Goal: Task Accomplishment & Management: Manage account settings

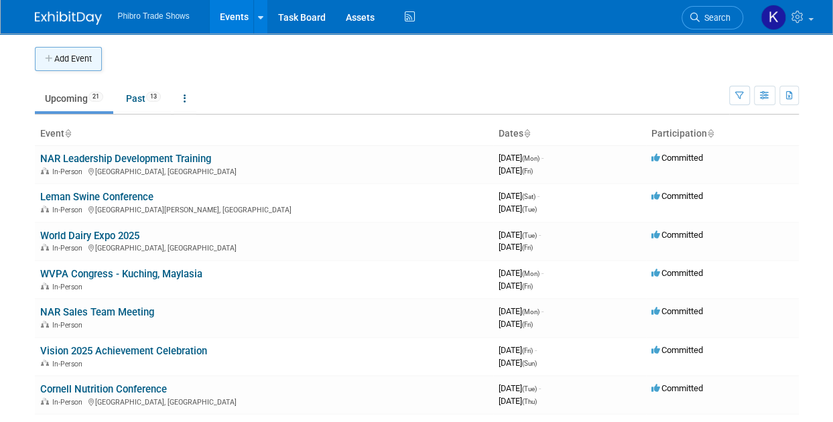
click at [84, 64] on button "Add Event" at bounding box center [68, 59] width 67 height 24
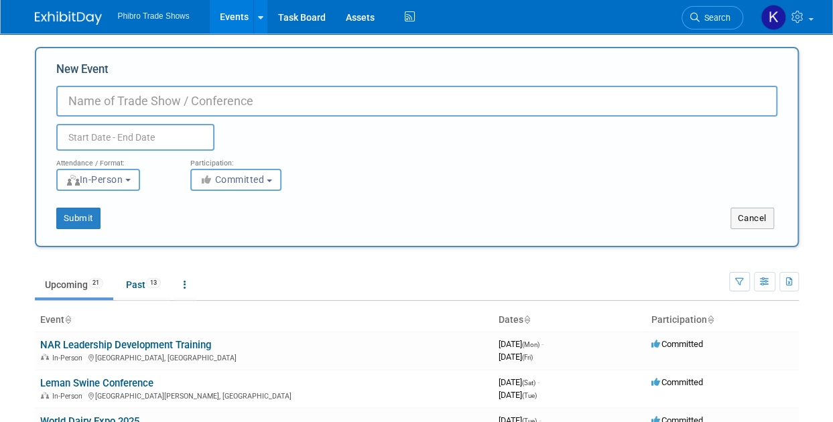
click at [228, 107] on input "New Event" at bounding box center [416, 101] width 721 height 31
type input "T"
type input "Dairy Day - [PERSON_NAME]"
click at [135, 139] on input "text" at bounding box center [135, 137] width 158 height 27
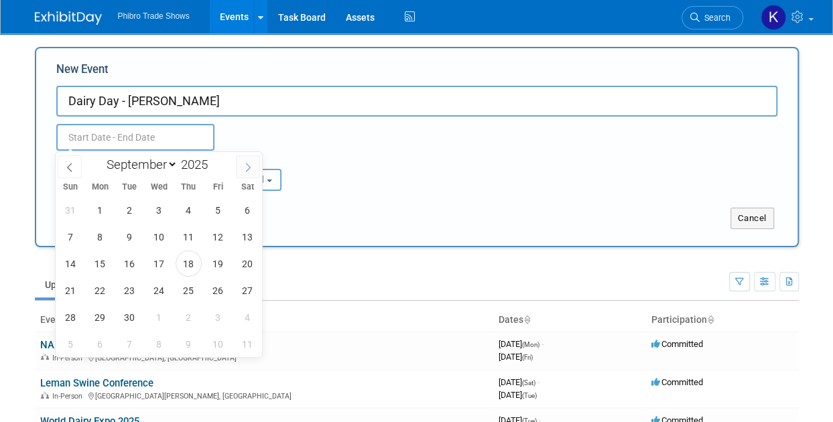
click at [251, 164] on icon at bounding box center [247, 167] width 9 height 9
select select "9"
click at [186, 237] on span "9" at bounding box center [189, 237] width 26 height 26
type input "Oct 9, 2025 to Oct 9, 2025"
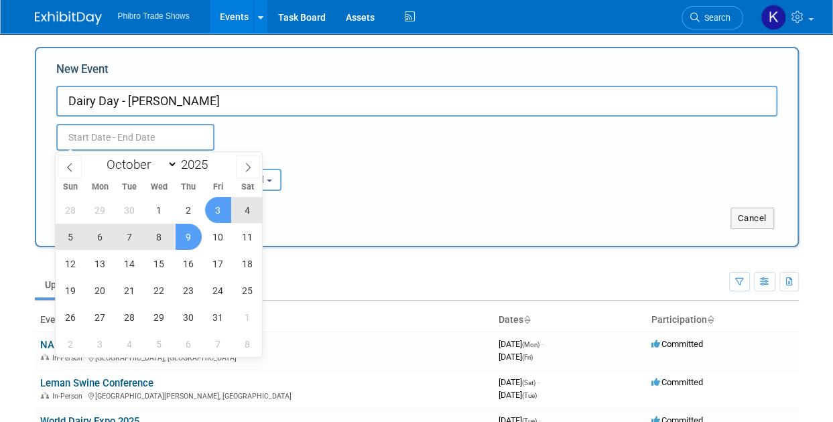
type input "Oct 9, 2025 to Oct 9, 2025"
click at [349, 146] on div "Oct 9, 2025 to Oct 9, 2025 Duplicate Event Warning" at bounding box center [416, 134] width 741 height 34
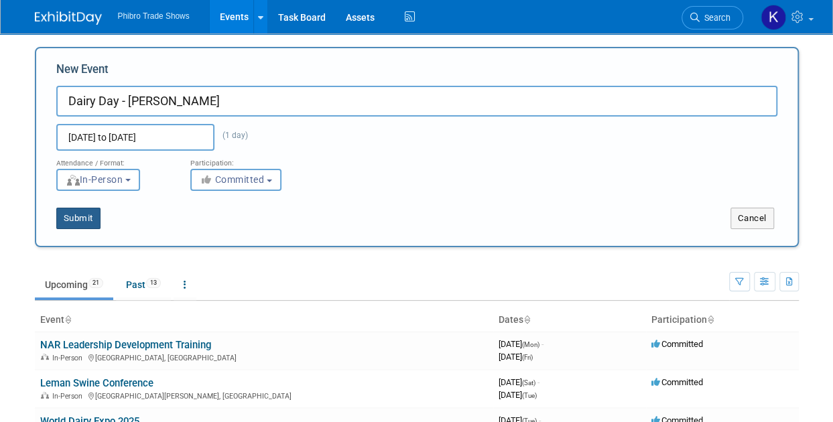
click at [66, 219] on button "Submit" at bounding box center [78, 218] width 44 height 21
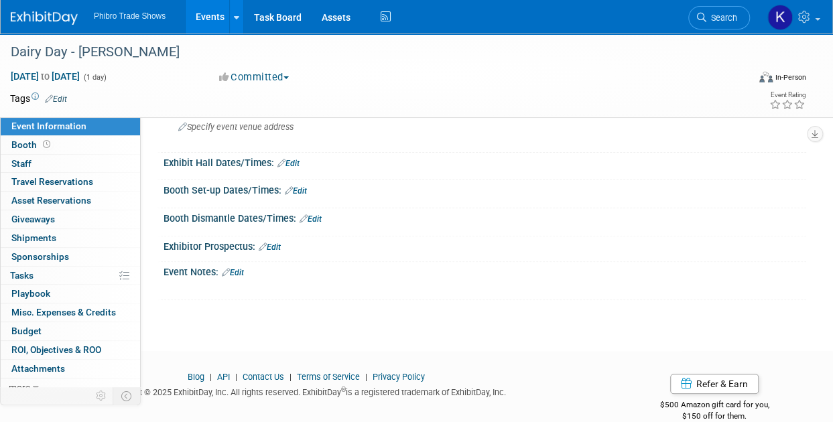
scroll to position [118, 0]
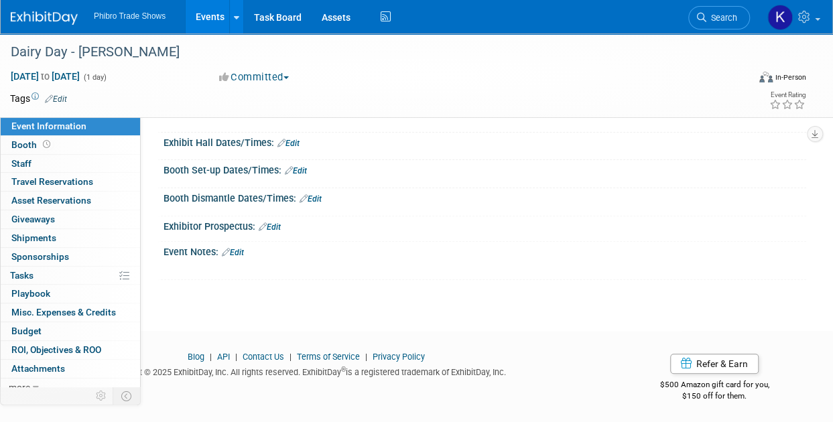
click at [243, 248] on link "Edit" at bounding box center [233, 252] width 22 height 9
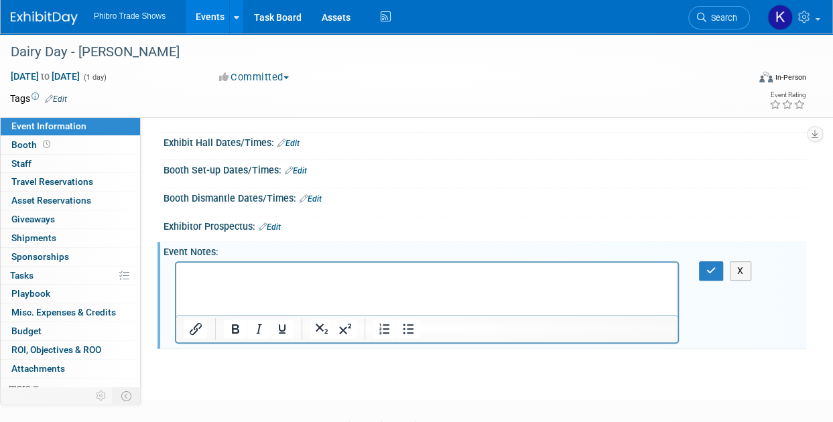
scroll to position [0, 0]
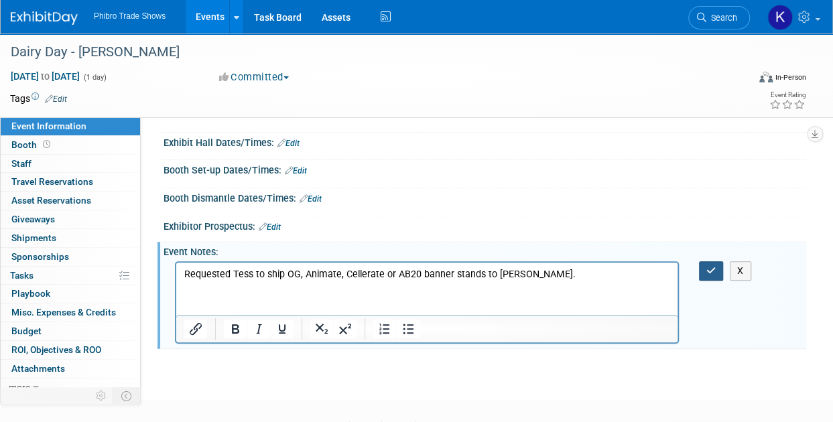
click at [707, 266] on icon "button" at bounding box center [712, 270] width 10 height 9
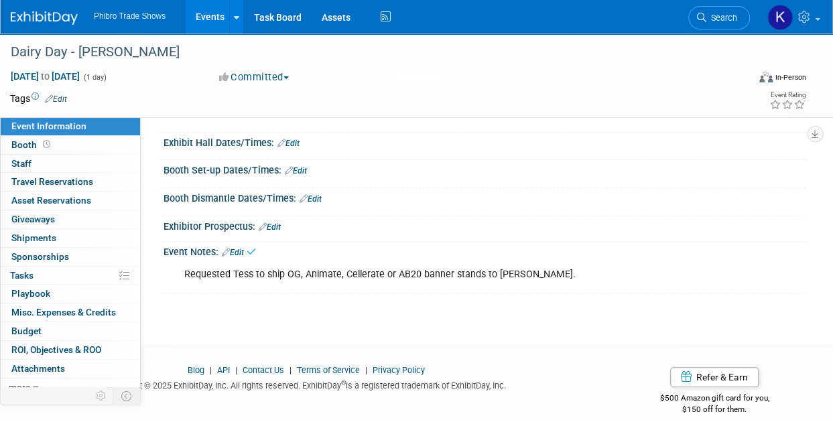
click at [625, 212] on div "Booth Dismantle Dates/Times: Edit Save Changes Cancel" at bounding box center [482, 202] width 649 height 28
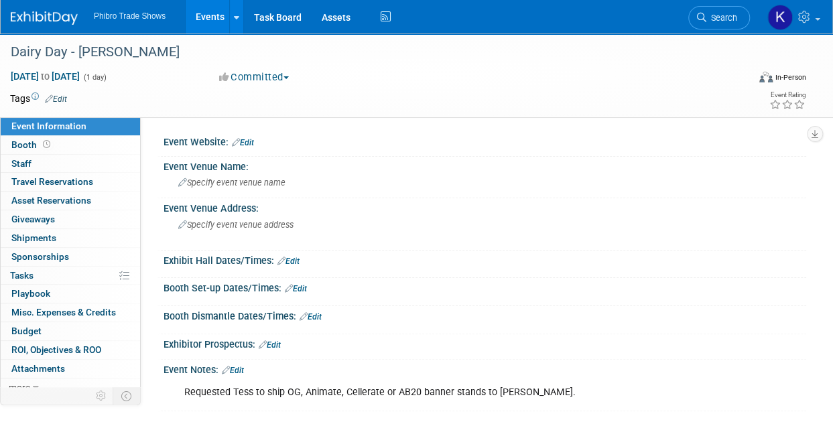
click at [220, 9] on link "Events" at bounding box center [210, 17] width 49 height 34
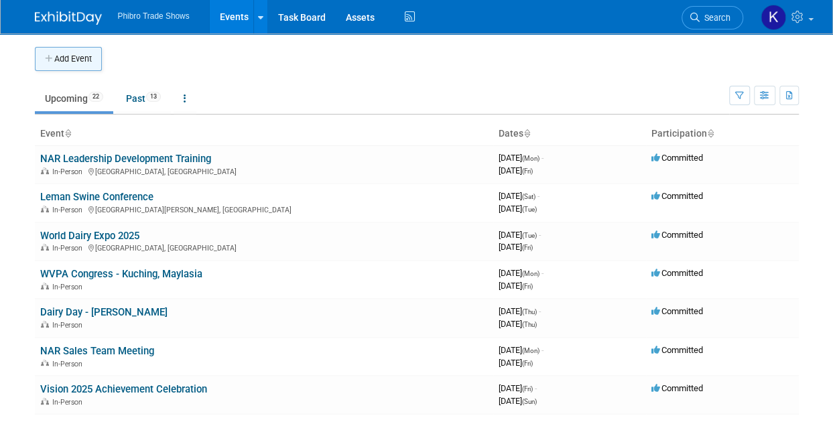
click at [79, 60] on button "Add Event" at bounding box center [68, 59] width 67 height 24
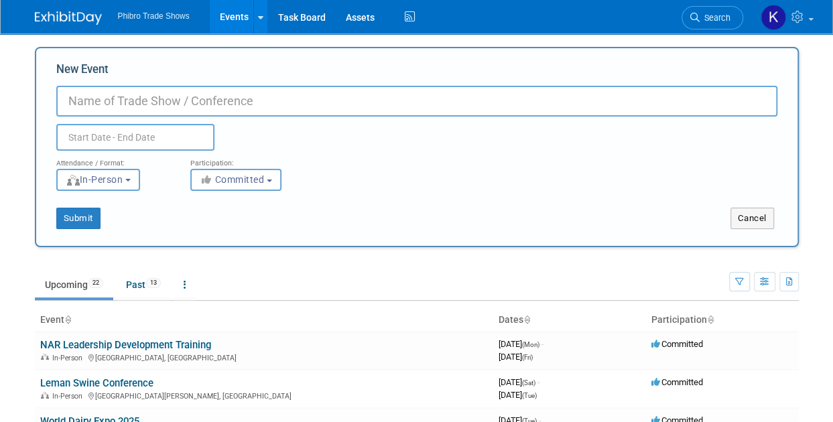
click at [329, 103] on input "New Event" at bounding box center [416, 101] width 721 height 31
click at [95, 109] on input "New Event" at bounding box center [416, 101] width 721 height 31
type input "ADM Dealer Trade Show"
click at [115, 132] on input "text" at bounding box center [135, 137] width 158 height 27
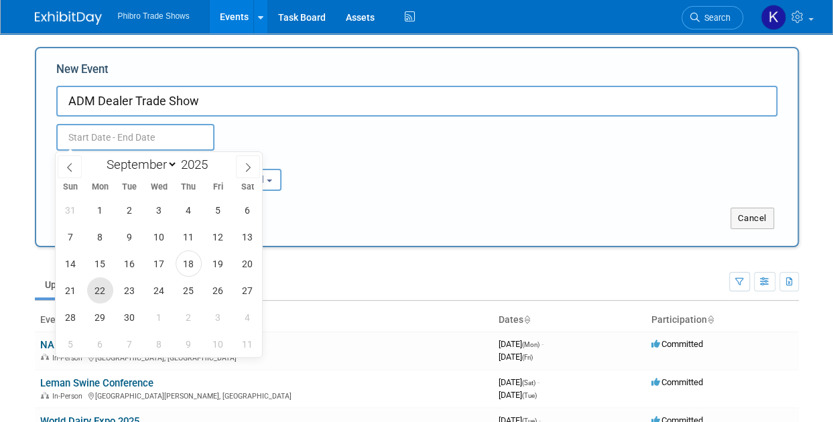
click at [95, 289] on span "22" at bounding box center [100, 291] width 26 height 26
click at [156, 296] on span "24" at bounding box center [159, 291] width 26 height 26
type input "Sep 22, 2025 to Sep 24, 2025"
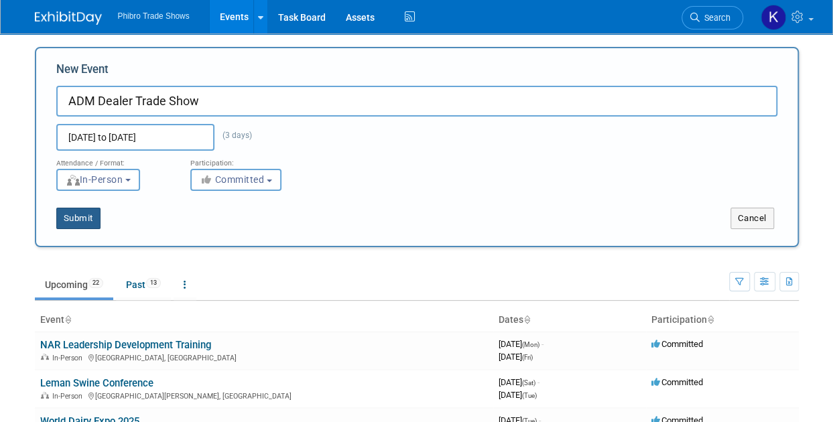
click at [63, 224] on button "Submit" at bounding box center [78, 218] width 44 height 21
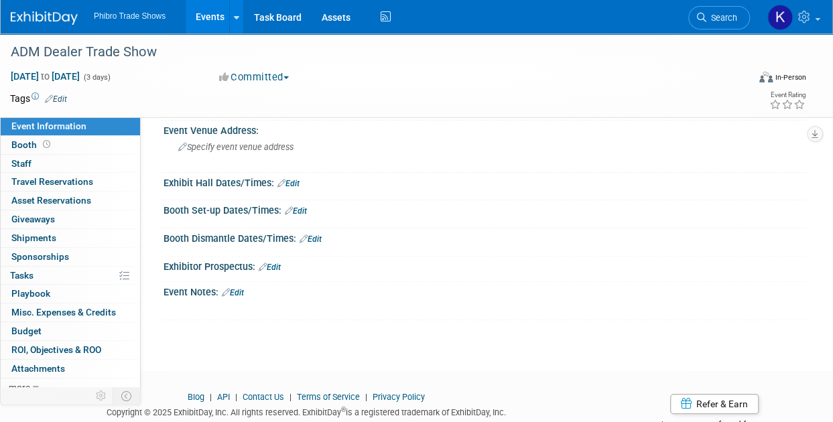
scroll to position [88, 0]
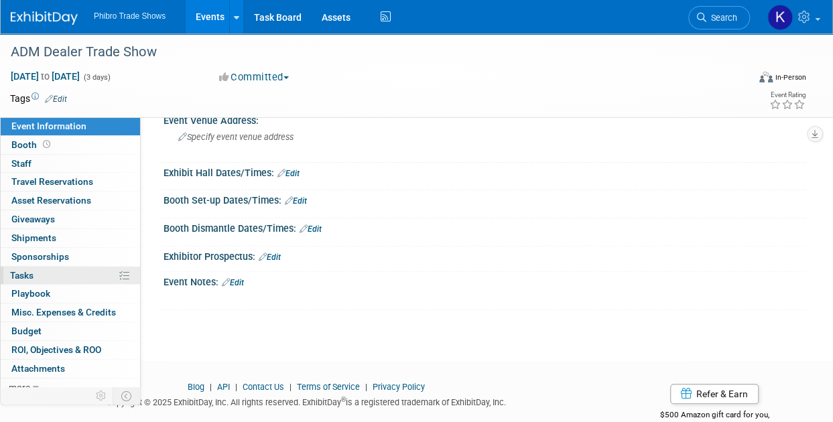
click at [30, 277] on span "Tasks 0%" at bounding box center [21, 275] width 23 height 11
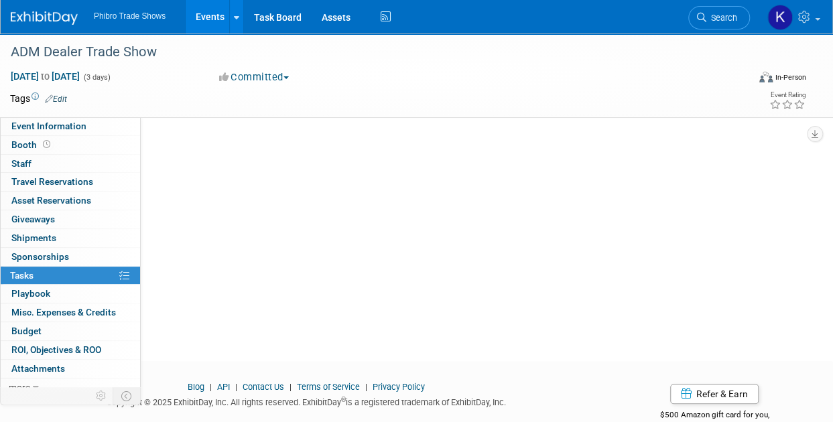
scroll to position [0, 0]
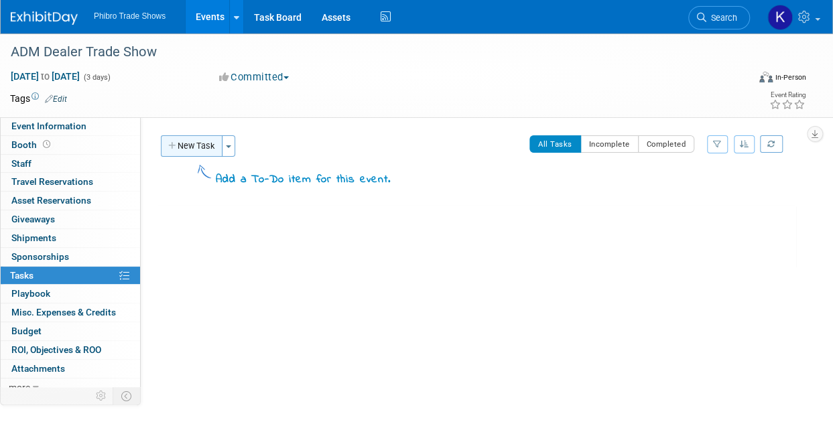
click at [198, 139] on button "New Task" at bounding box center [192, 145] width 62 height 21
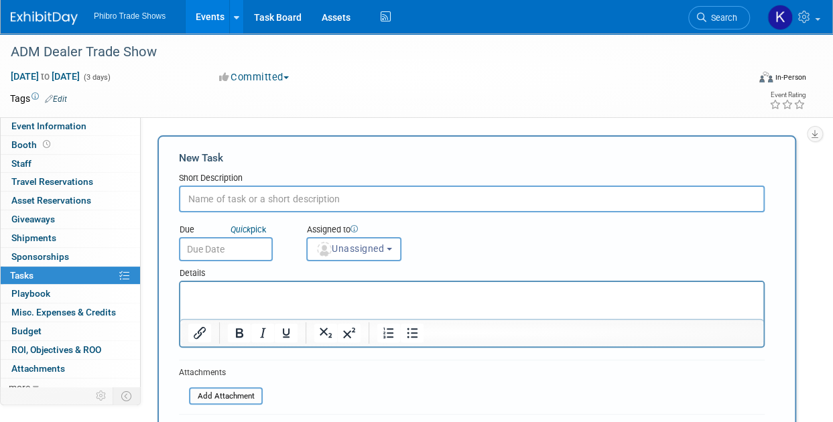
click at [253, 198] on input "text" at bounding box center [472, 199] width 586 height 27
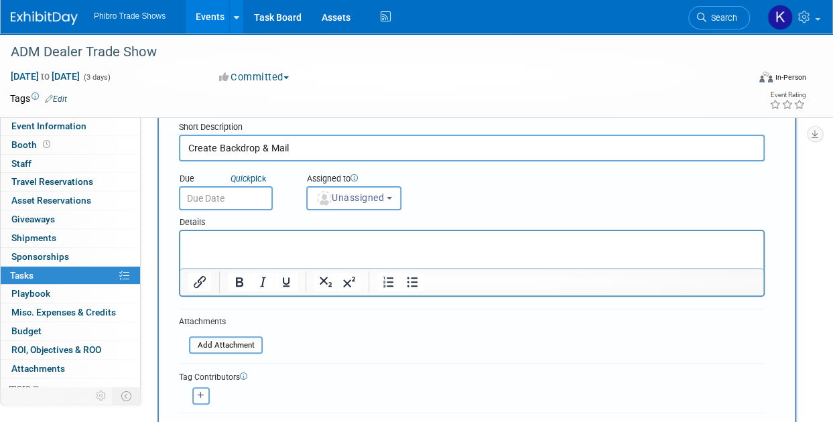
scroll to position [66, 0]
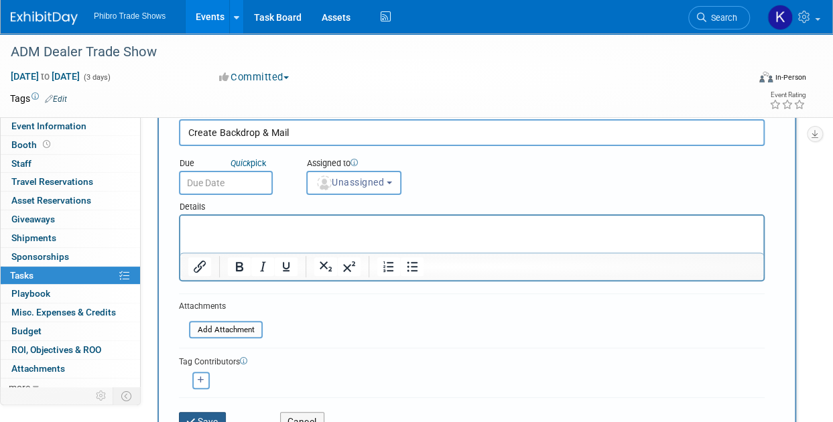
type input "Create Backdrop & Mail"
click at [202, 414] on button "Save" at bounding box center [202, 421] width 47 height 19
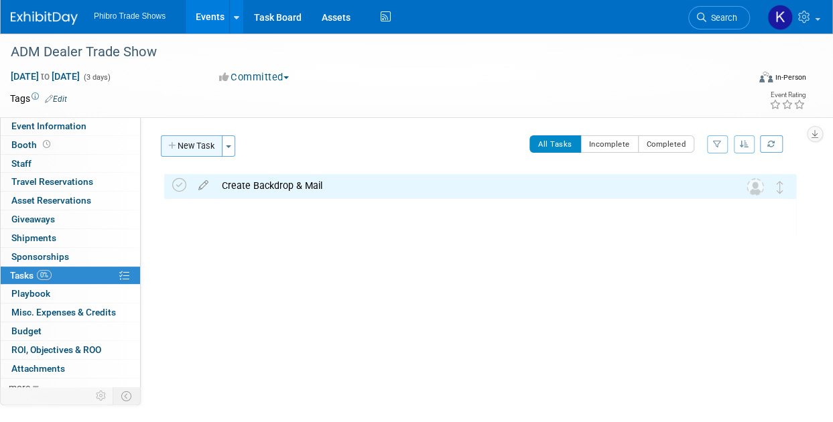
click at [206, 141] on button "New Task" at bounding box center [192, 145] width 62 height 21
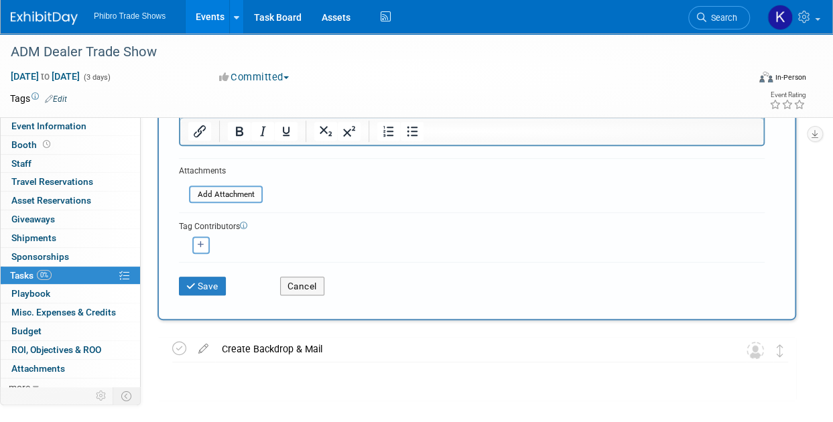
scroll to position [206, 0]
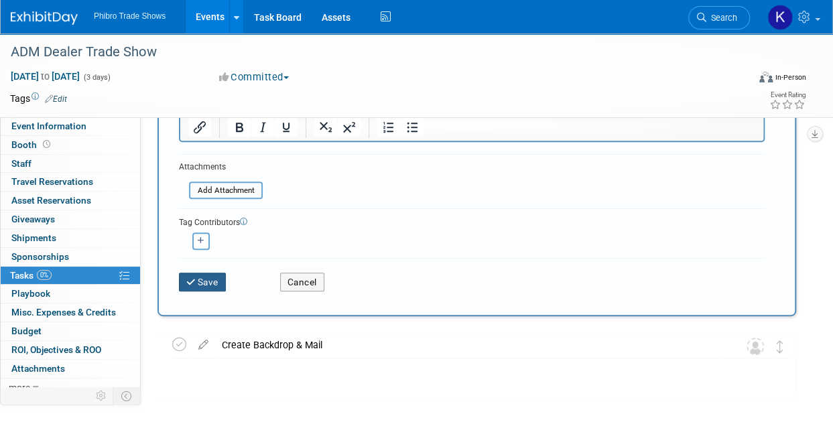
type input "Create Tabletop Banners"
click at [211, 281] on button "Save" at bounding box center [202, 282] width 47 height 19
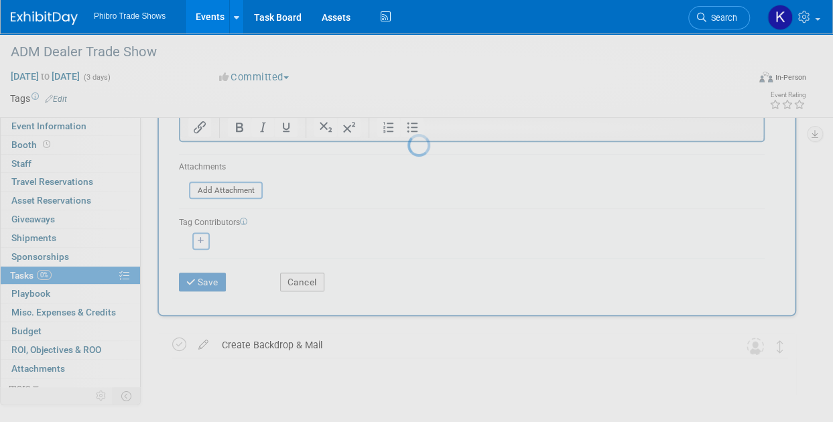
scroll to position [0, 0]
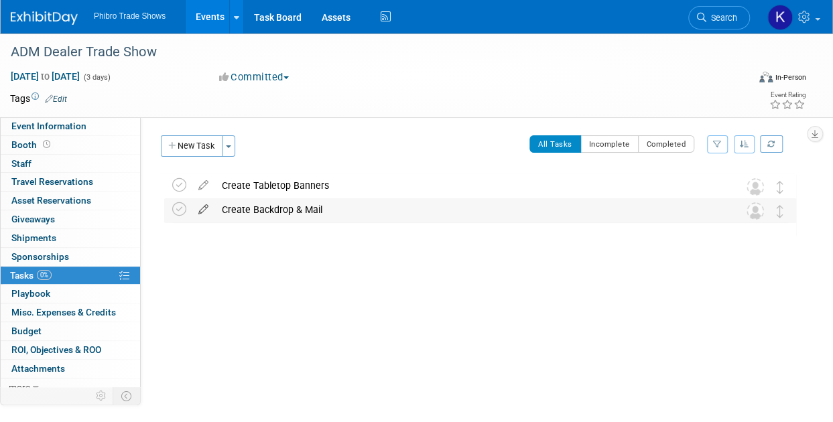
click at [198, 206] on icon at bounding box center [203, 206] width 23 height 17
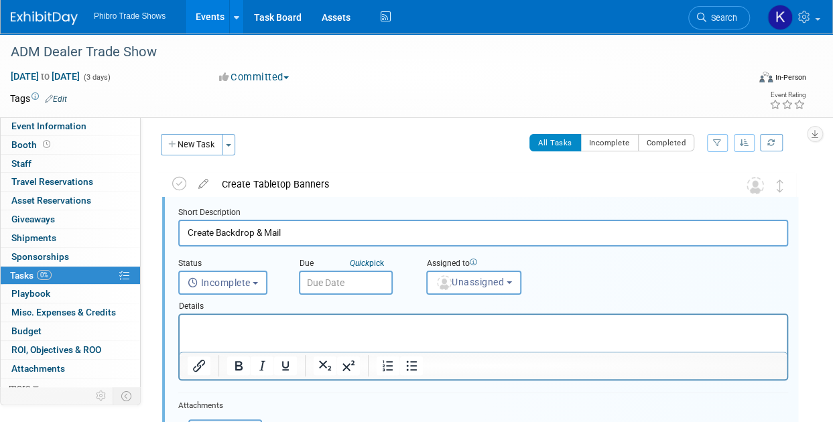
scroll to position [1, 0]
type input "Create Backdrop"
click at [210, 145] on button "New Task" at bounding box center [192, 144] width 62 height 21
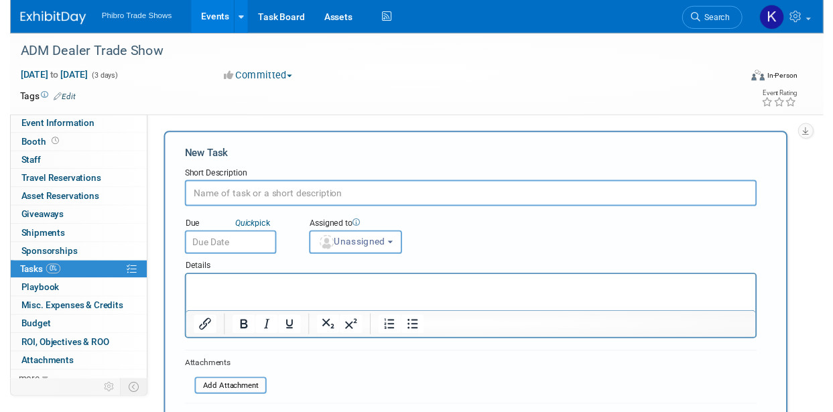
scroll to position [0, 0]
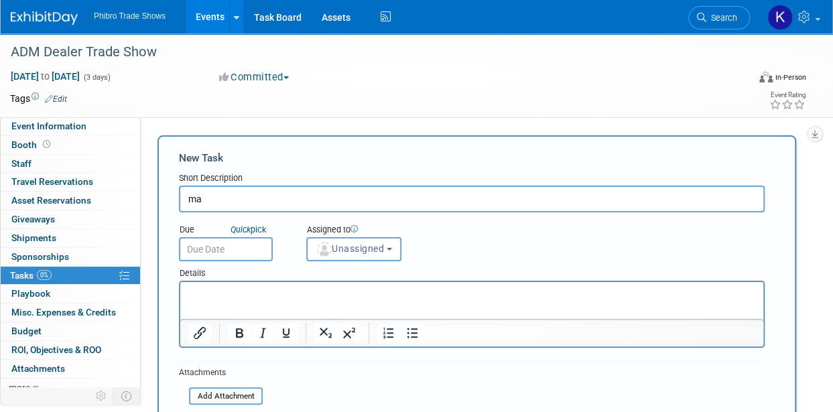
type input "m"
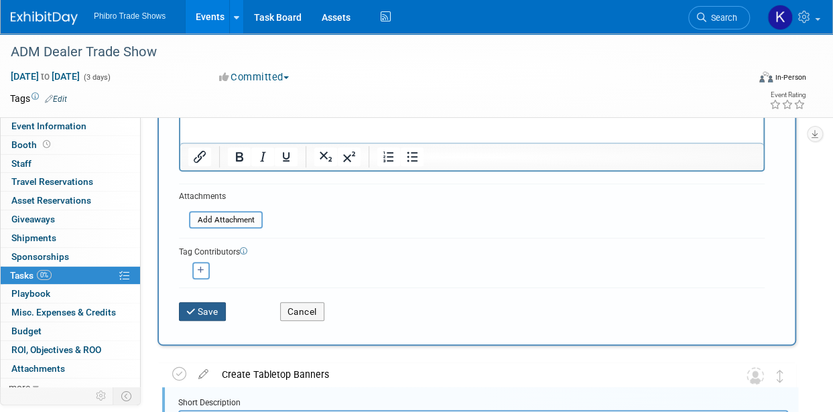
type input "Mail Backdrop"
click at [200, 312] on button "Save" at bounding box center [202, 311] width 47 height 19
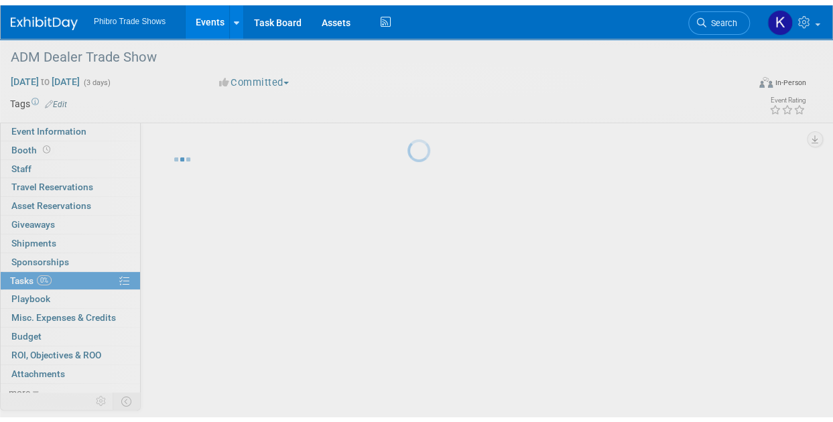
scroll to position [0, 0]
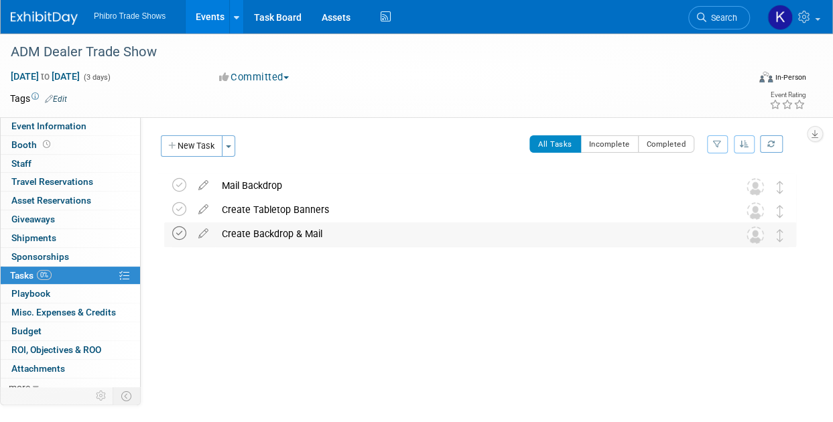
click at [177, 235] on icon at bounding box center [179, 234] width 14 height 14
click at [184, 234] on icon at bounding box center [179, 234] width 14 height 14
click at [203, 234] on icon at bounding box center [203, 231] width 23 height 17
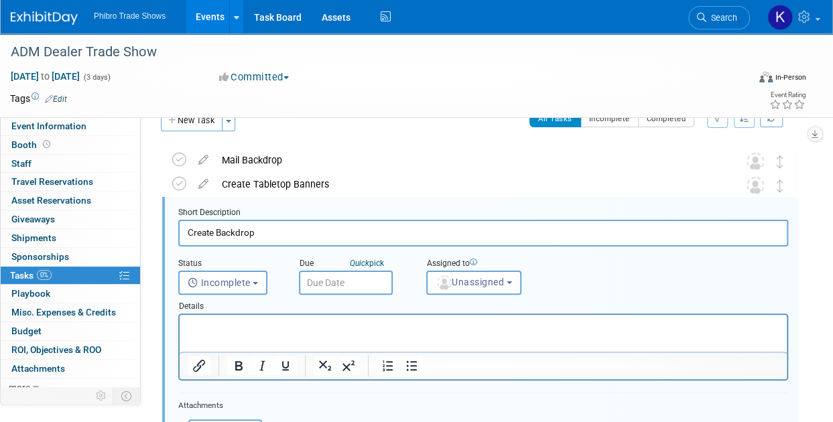
scroll to position [121, 0]
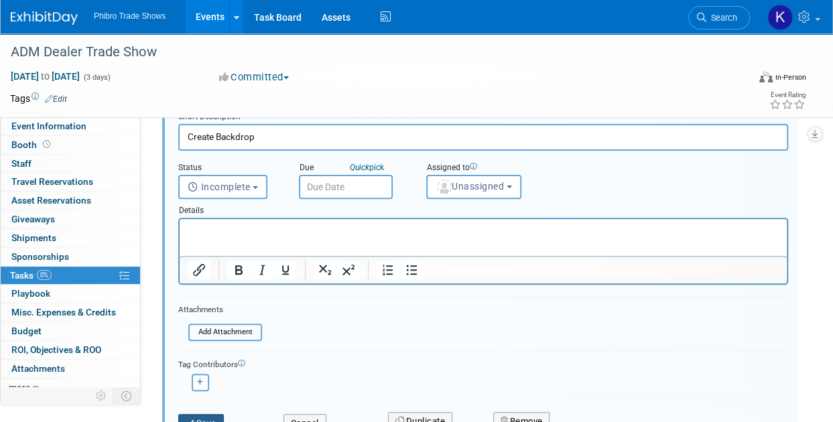
type input "Create Backdrop"
click at [202, 416] on button "Save" at bounding box center [201, 423] width 46 height 19
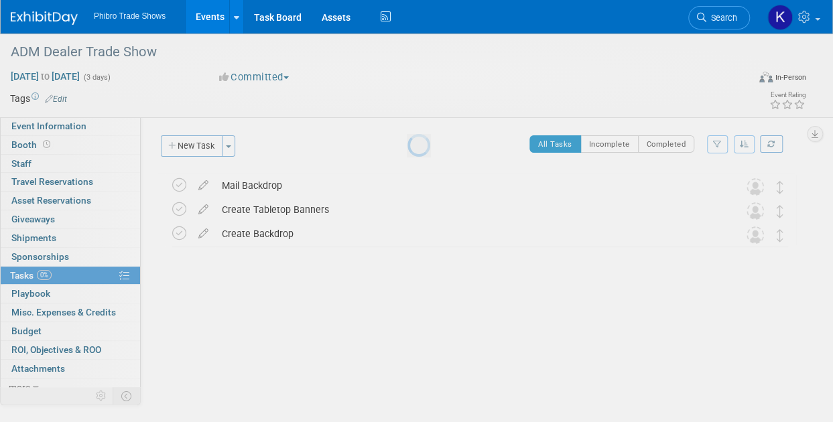
scroll to position [0, 0]
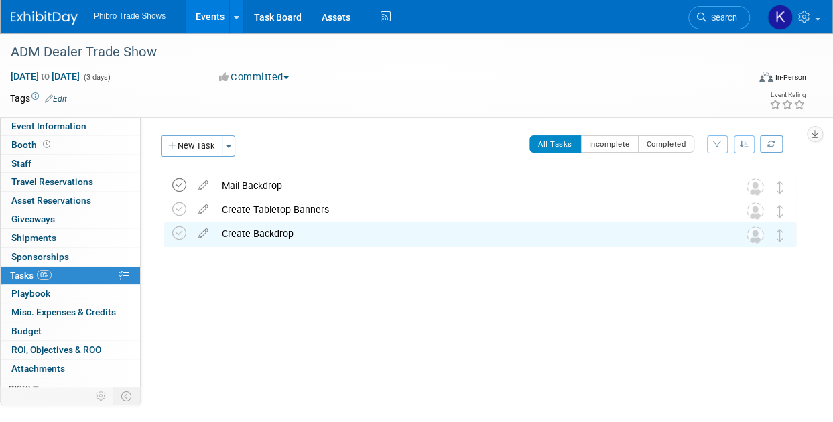
click at [181, 187] on icon at bounding box center [179, 185] width 14 height 14
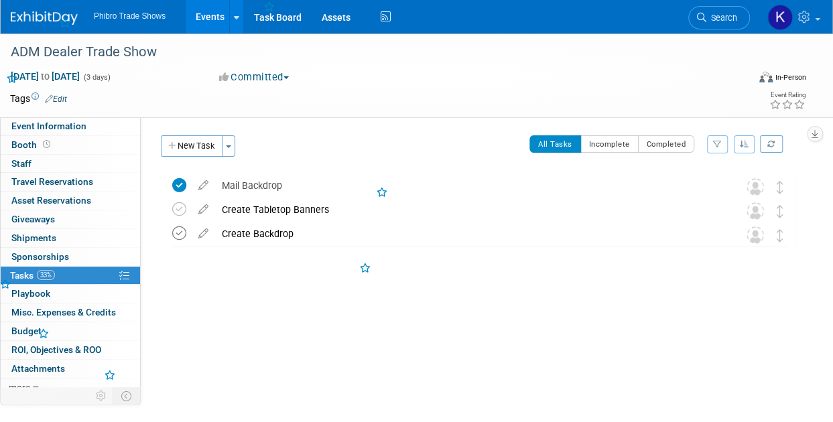
click at [179, 232] on icon at bounding box center [179, 234] width 14 height 14
click at [211, 143] on button "New Task" at bounding box center [192, 145] width 62 height 21
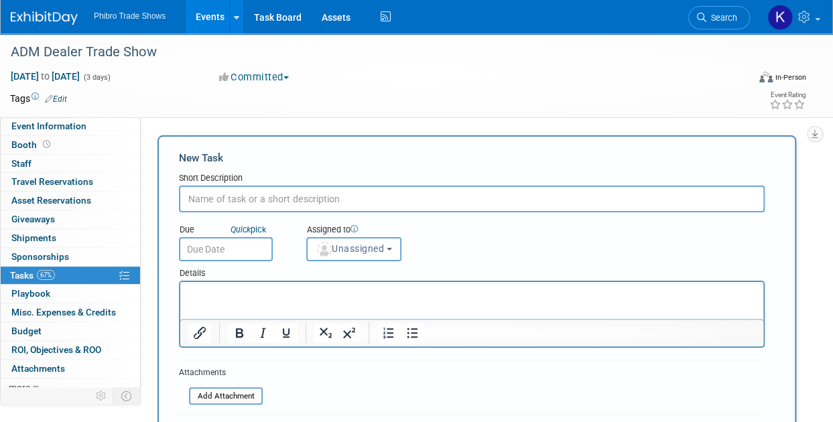
click at [286, 200] on input "text" at bounding box center [472, 199] width 586 height 27
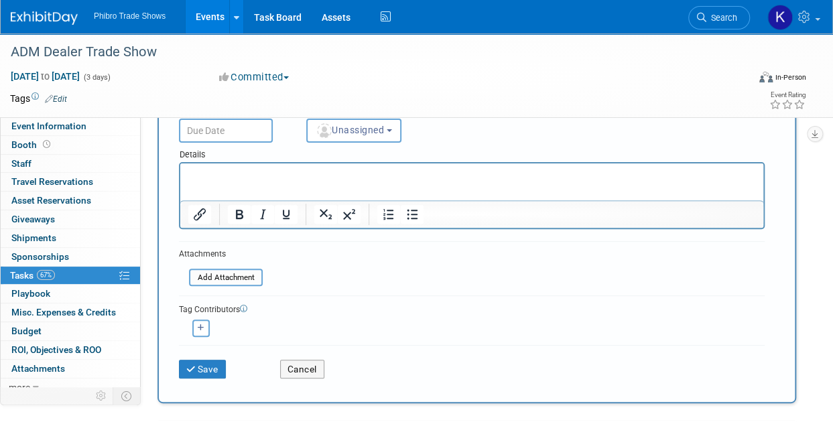
scroll to position [139, 0]
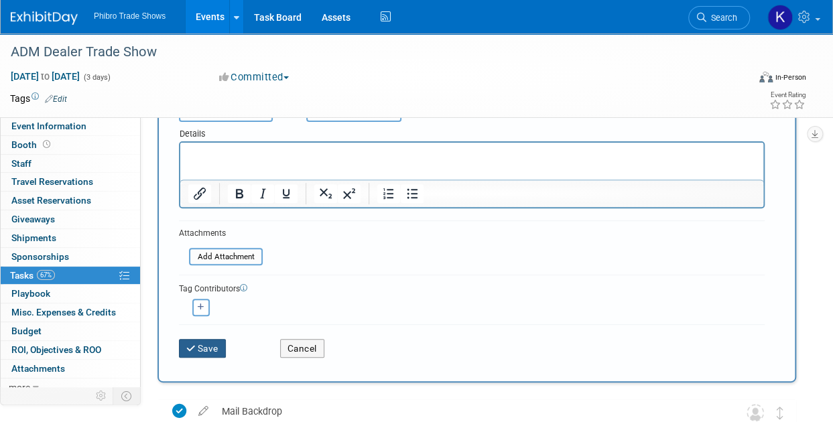
type input "Send backdrop to printer"
click at [200, 349] on button "Save" at bounding box center [202, 348] width 47 height 19
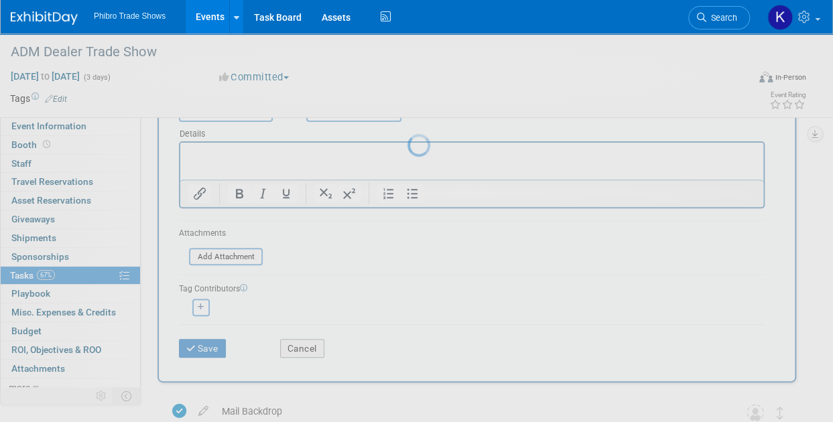
scroll to position [0, 0]
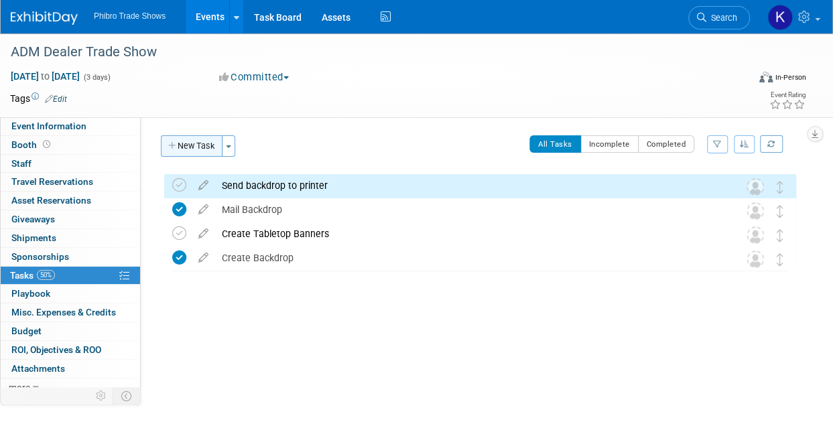
click at [202, 147] on button "New Task" at bounding box center [192, 145] width 62 height 21
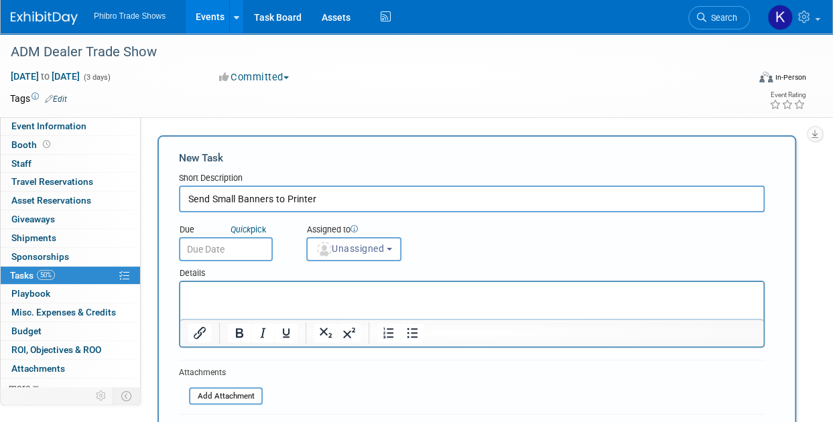
scroll to position [130, 0]
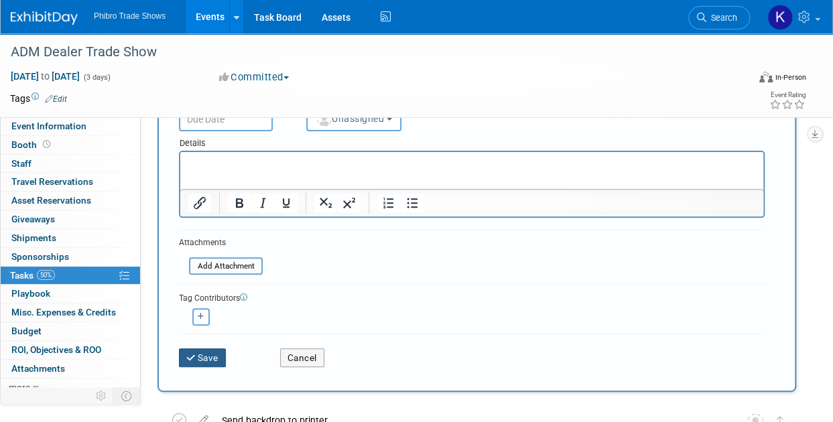
type input "Send Small Banners to Printer"
click at [189, 354] on icon "submit" at bounding box center [191, 358] width 11 height 9
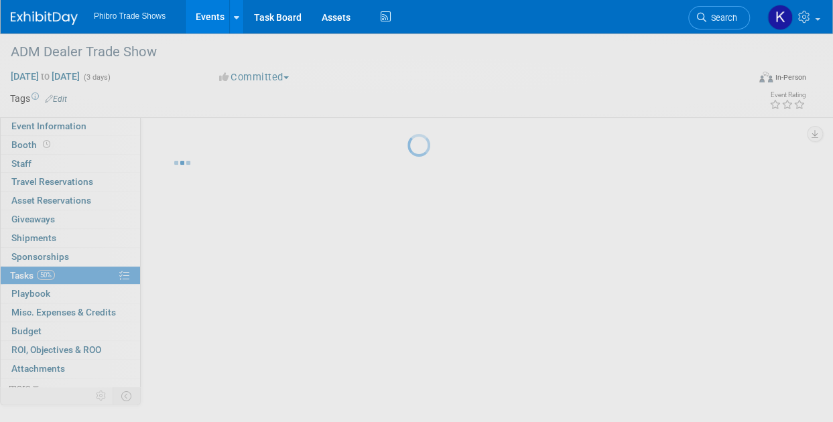
scroll to position [0, 0]
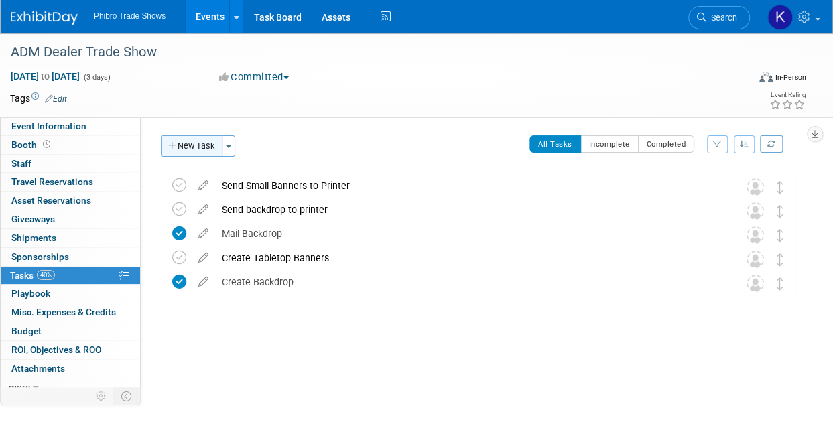
click at [211, 145] on button "New Task" at bounding box center [192, 145] width 62 height 21
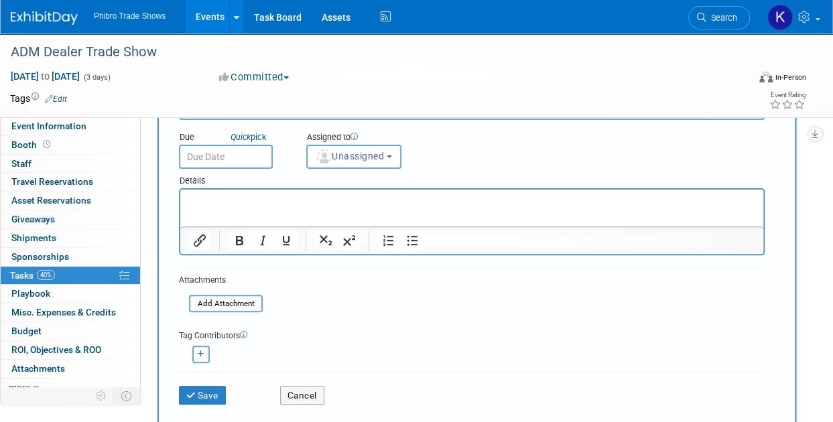
scroll to position [126, 0]
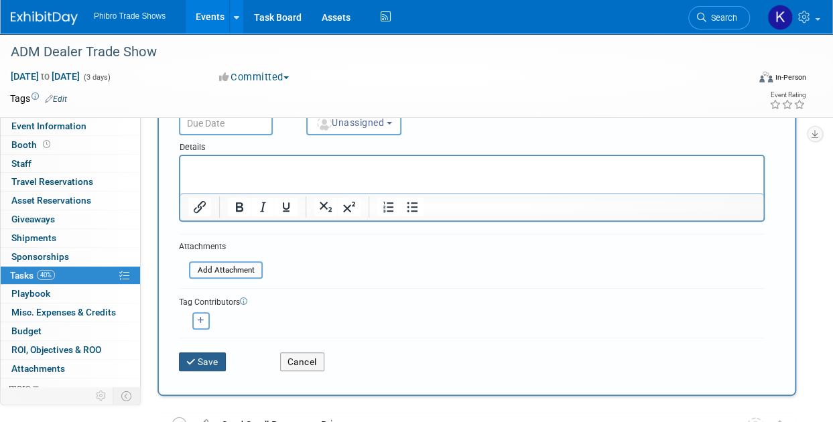
type input "Mail tabletop banners to hotel"
click at [211, 353] on button "Save" at bounding box center [202, 362] width 47 height 19
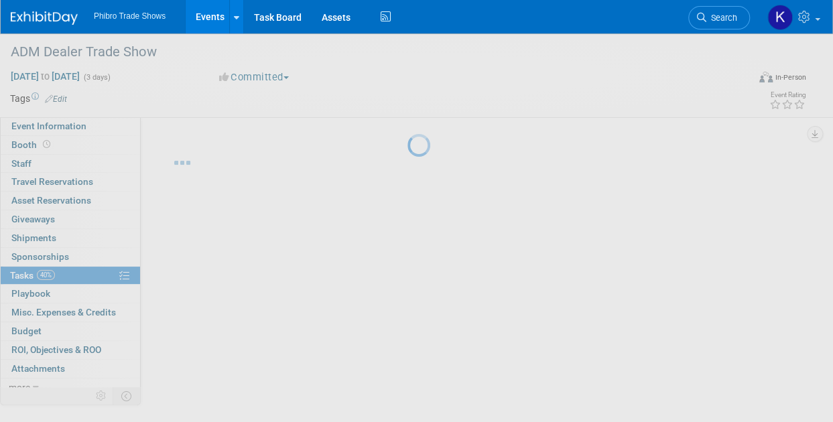
scroll to position [0, 0]
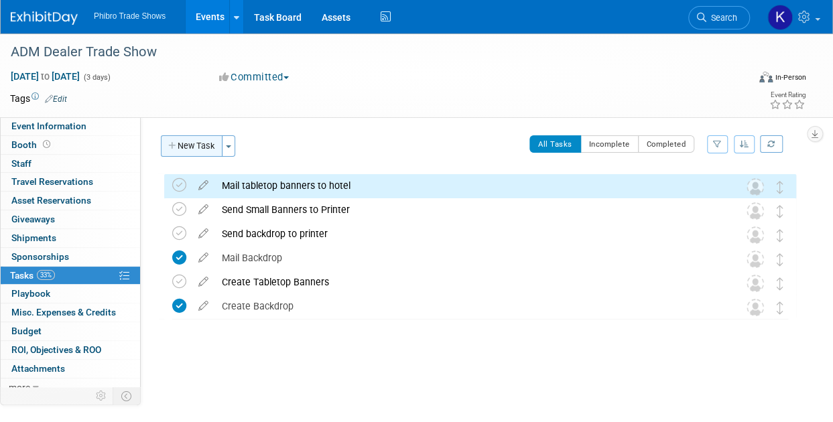
click at [196, 145] on button "New Task" at bounding box center [192, 145] width 62 height 21
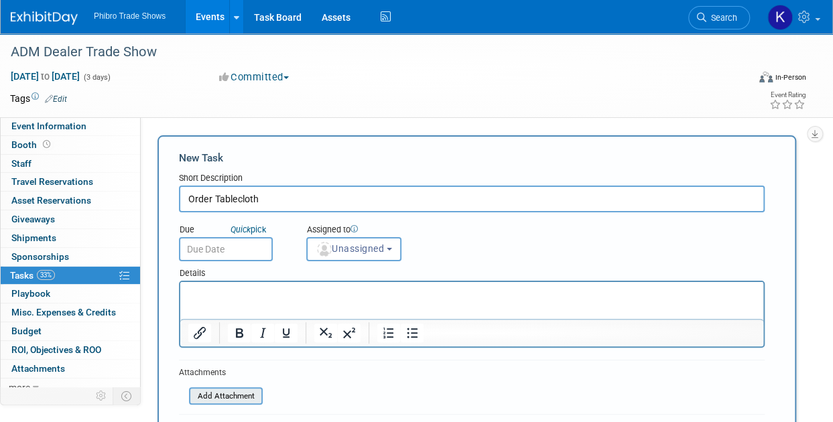
type input "Order Tablecloth"
click at [233, 399] on input "file" at bounding box center [182, 396] width 160 height 15
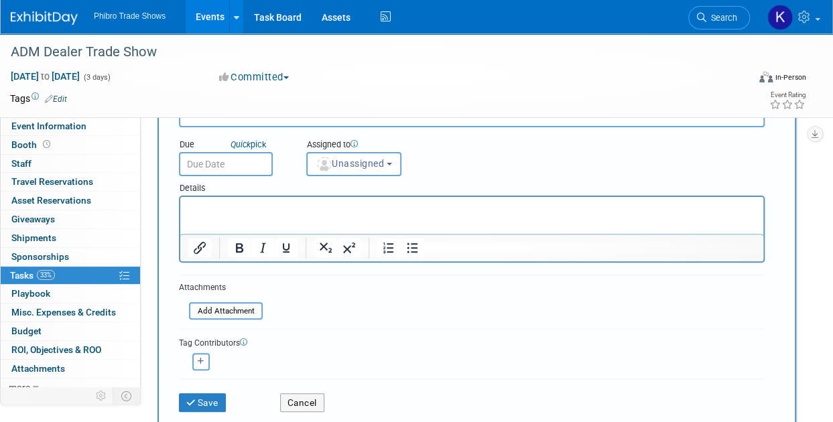
scroll to position [156, 0]
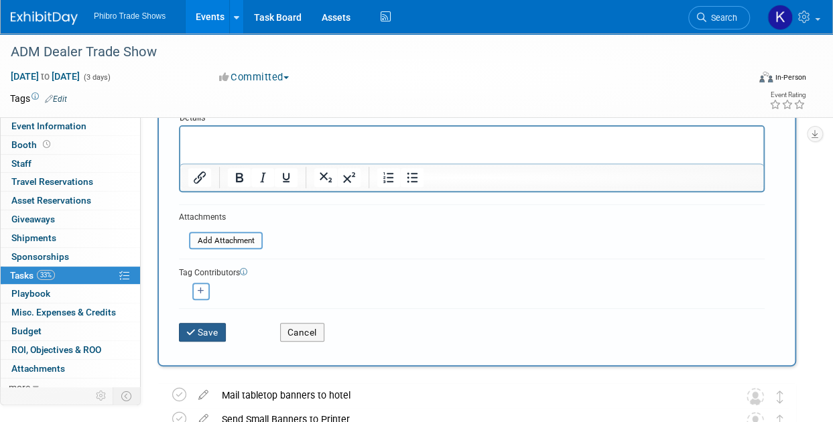
click at [194, 329] on icon "submit" at bounding box center [191, 333] width 11 height 9
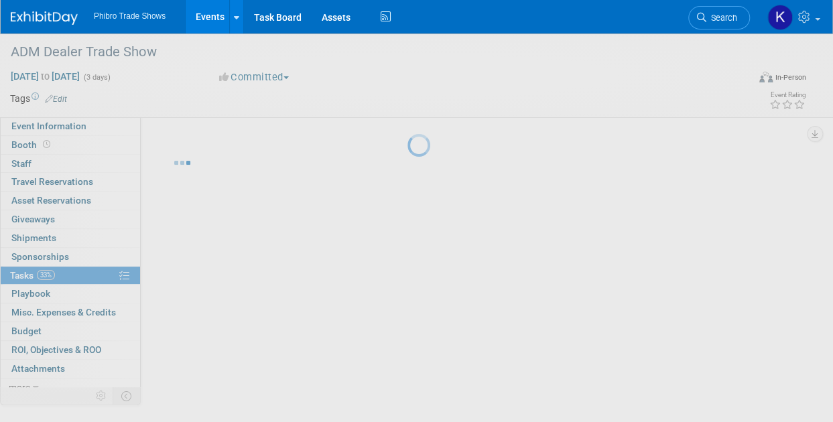
scroll to position [0, 0]
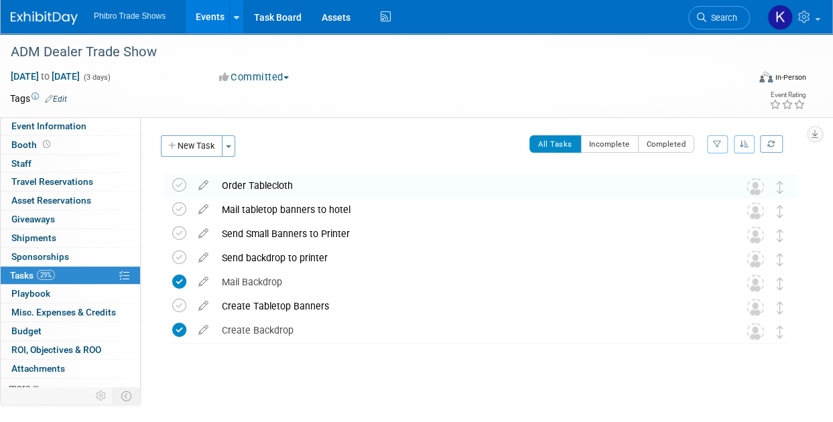
click at [366, 109] on div "Tags Edit Event Rating" at bounding box center [408, 101] width 817 height 23
click at [177, 260] on icon at bounding box center [179, 258] width 14 height 14
click at [202, 146] on button "New Task" at bounding box center [192, 145] width 62 height 21
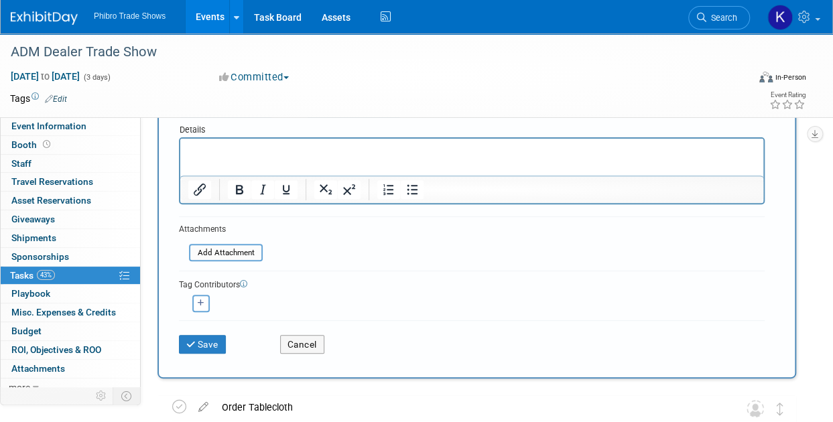
scroll to position [193, 0]
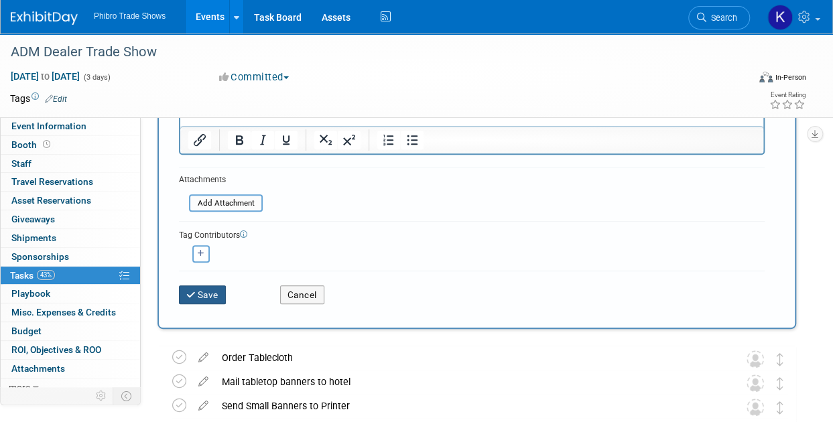
type input "Ask Dan to bring Phibro Table Runner"
click at [207, 286] on button "Save" at bounding box center [202, 295] width 47 height 19
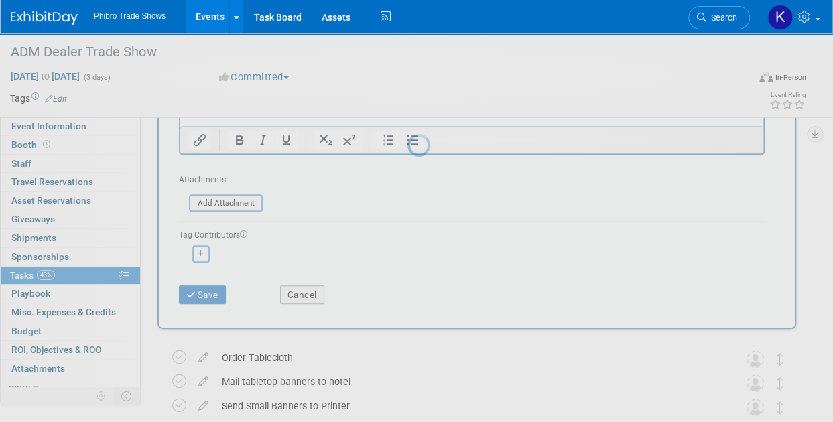
scroll to position [0, 0]
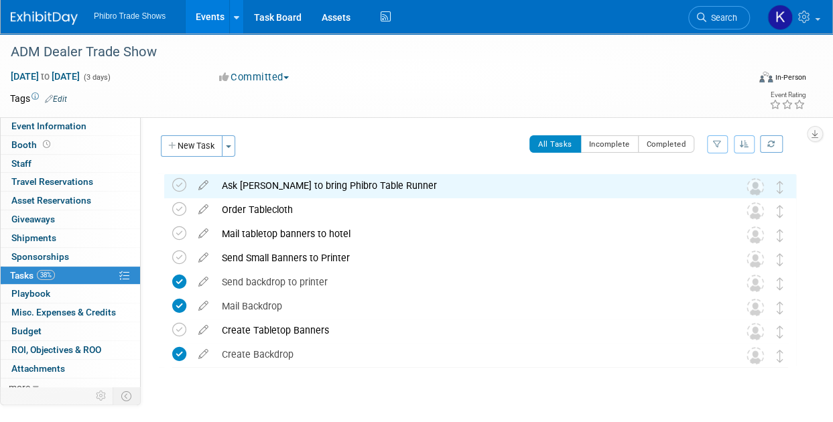
click at [337, 392] on div at bounding box center [477, 380] width 639 height 27
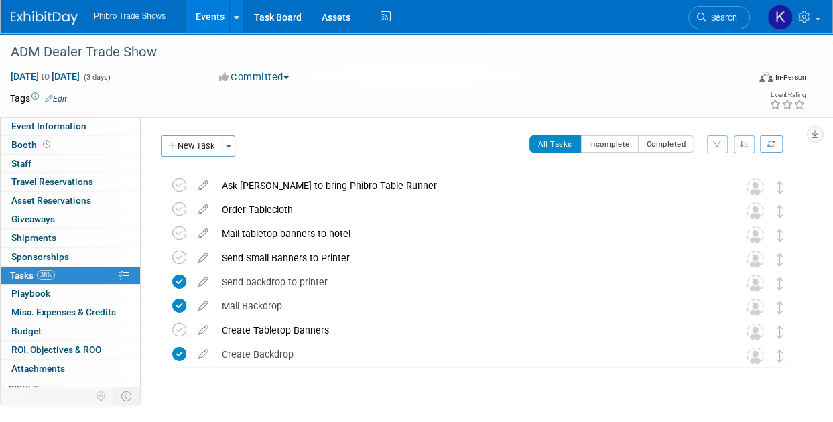
click at [215, 14] on link "Events" at bounding box center [210, 17] width 49 height 34
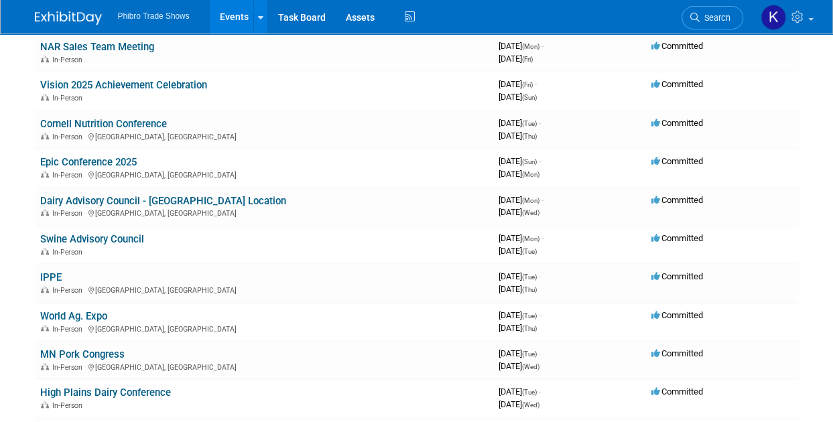
scroll to position [355, 0]
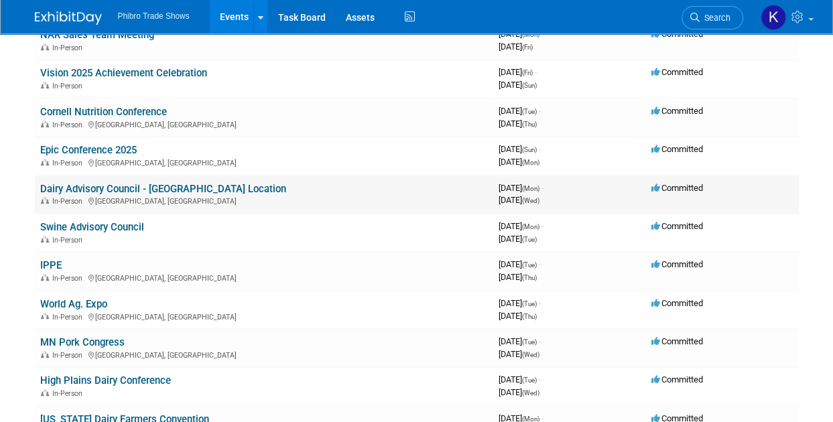
click at [341, 191] on td "Dairy Advisory Council - [GEOGRAPHIC_DATA] Location In-Person [GEOGRAPHIC_DATA]…" at bounding box center [264, 195] width 459 height 38
click at [239, 185] on link "Dairy Advisory Council - [GEOGRAPHIC_DATA] Location" at bounding box center [163, 189] width 246 height 12
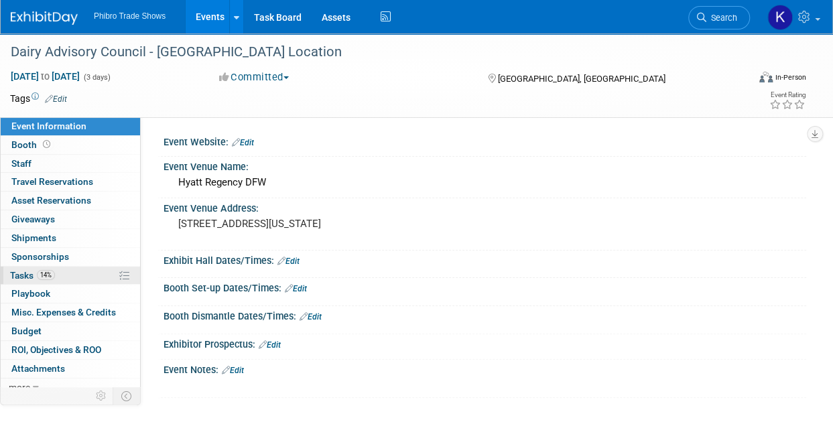
click at [70, 282] on link "14% Tasks 14%" at bounding box center [70, 276] width 139 height 18
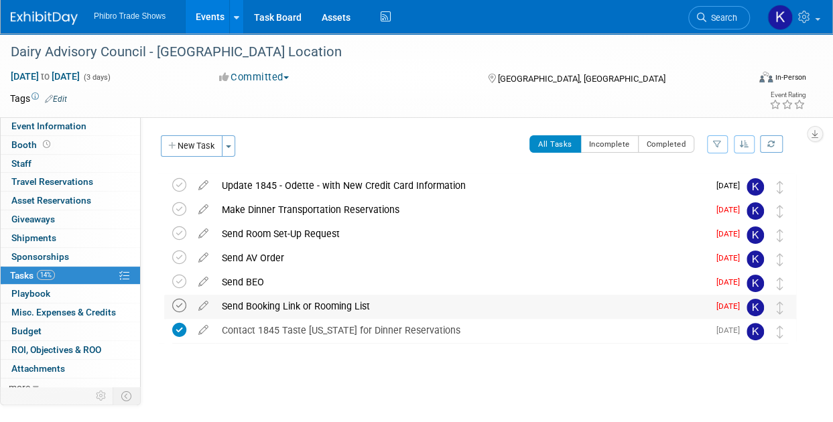
click at [180, 302] on icon at bounding box center [179, 306] width 14 height 14
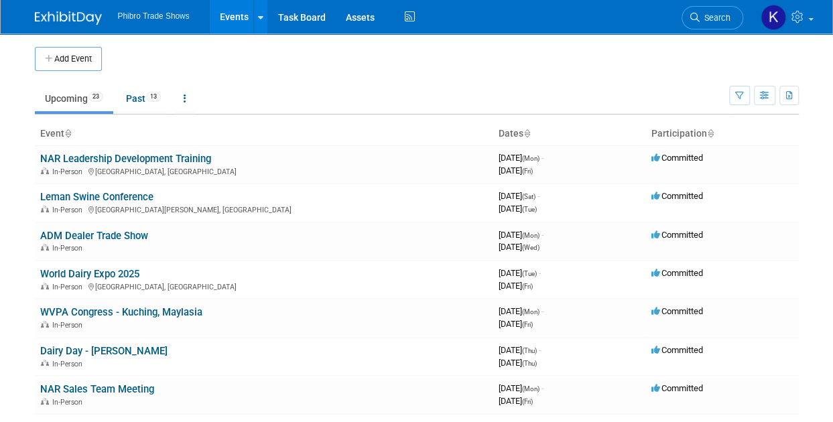
drag, startPoint x: 833, startPoint y: 61, endPoint x: 842, endPoint y: 38, distance: 24.7
click at [833, 38] on html "Phibro Trade Shows Events Add Event Bulk Upload Events Shareable Event Boards R…" at bounding box center [416, 211] width 833 height 422
click at [62, 60] on button "Add Event" at bounding box center [68, 59] width 67 height 24
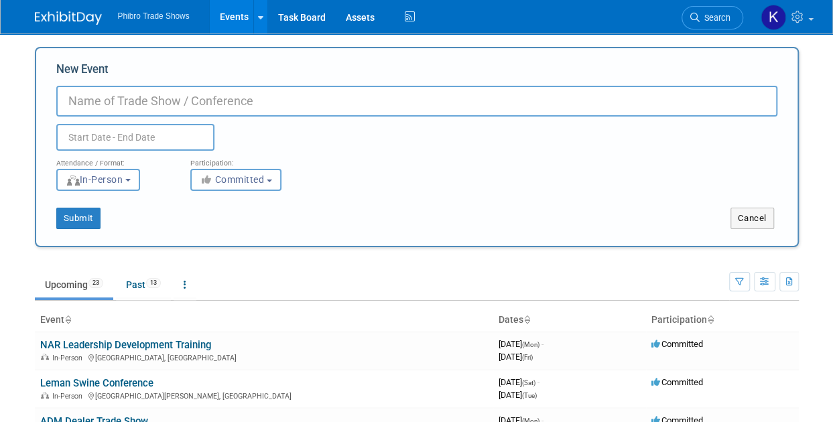
click at [181, 103] on input "New Event" at bounding box center [416, 101] width 721 height 31
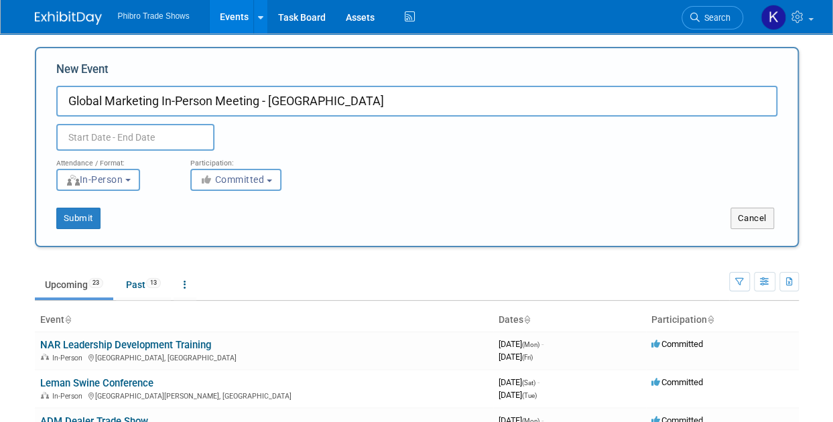
type input "Global Marketing In-Person Meeting - Miami"
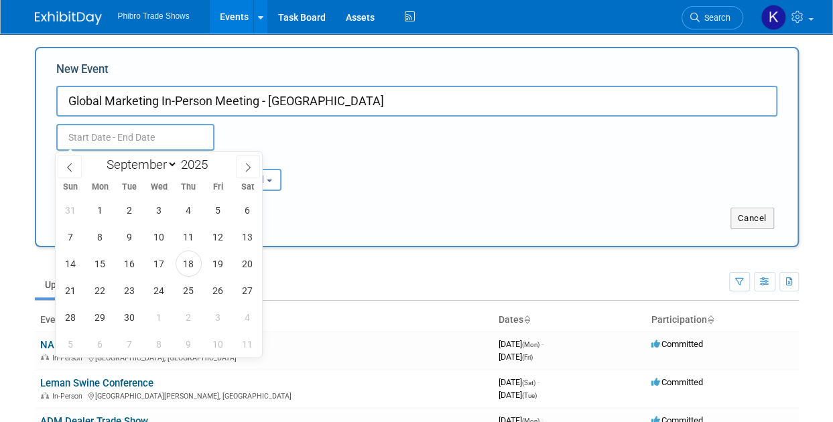
click at [180, 131] on input "text" at bounding box center [135, 137] width 158 height 27
click at [244, 164] on icon at bounding box center [247, 167] width 9 height 9
select select "10"
click at [101, 260] on span "10" at bounding box center [100, 264] width 26 height 26
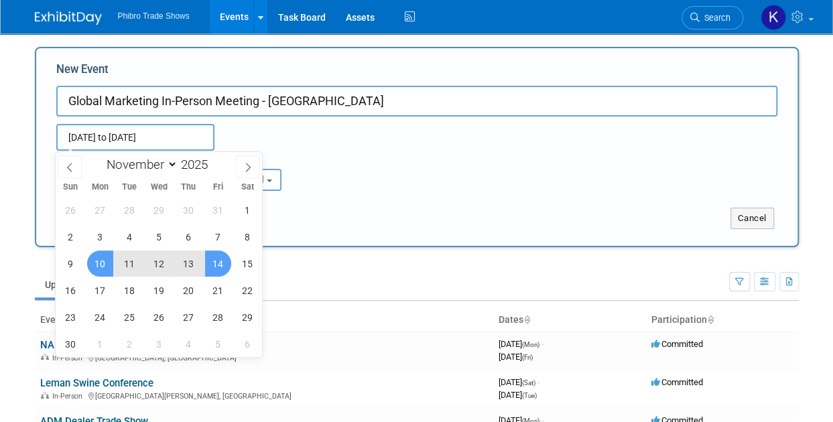
click at [213, 269] on span "14" at bounding box center [218, 264] width 26 height 26
type input "Nov 10, 2025 to Nov 14, 2025"
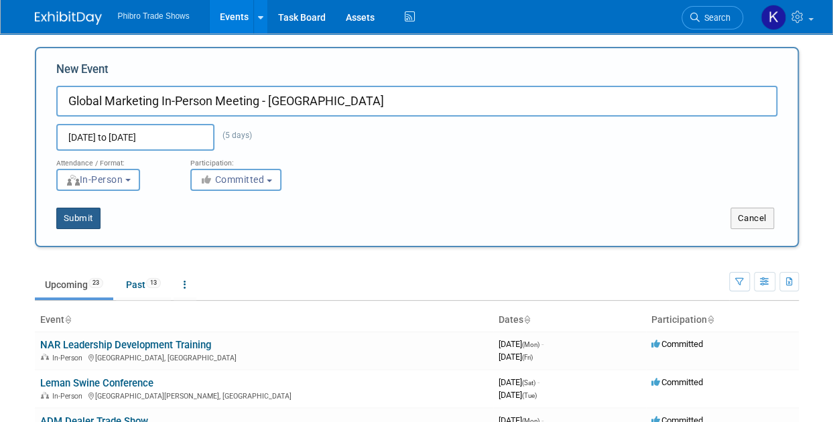
click at [76, 221] on button "Submit" at bounding box center [78, 218] width 44 height 21
